Goal: Check status

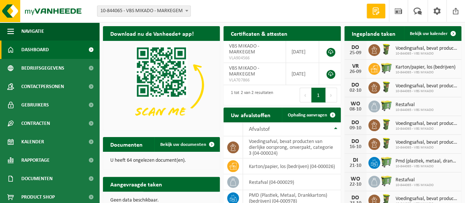
click at [189, 11] on span at bounding box center [186, 11] width 7 height 10
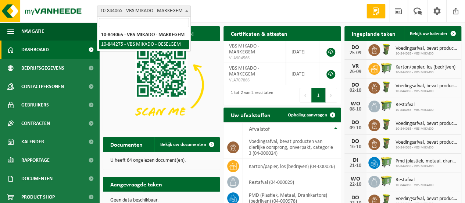
select select "128464"
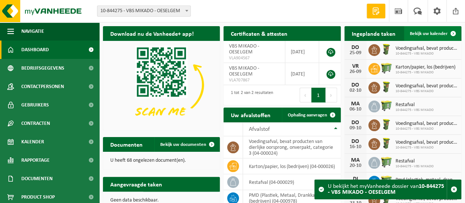
click at [428, 33] on span "Bekijk uw kalender" at bounding box center [429, 33] width 38 height 5
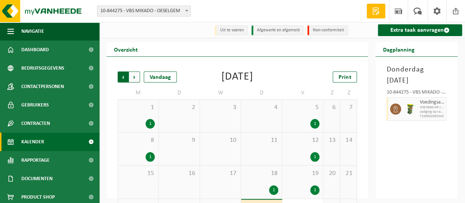
click at [135, 78] on span "Volgende" at bounding box center [134, 76] width 11 height 11
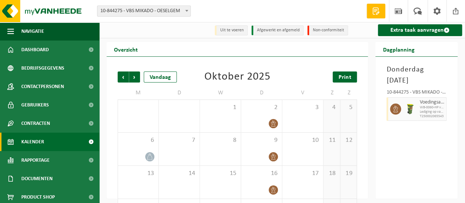
click at [342, 78] on span "Print" at bounding box center [345, 77] width 12 height 6
